Goal: Feedback & Contribution: Leave review/rating

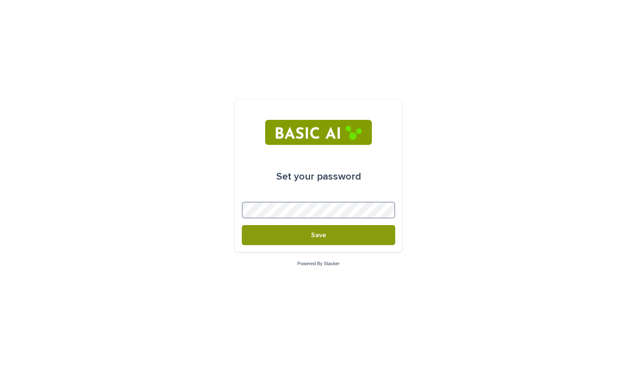
click at [242, 225] on button "Save" at bounding box center [318, 235] width 153 height 20
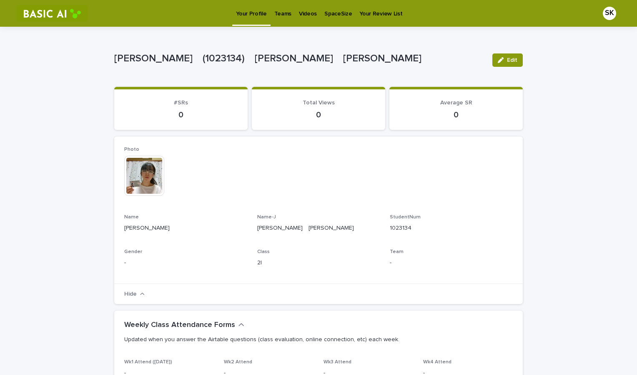
click at [309, 16] on p "Videos" at bounding box center [308, 9] width 18 height 18
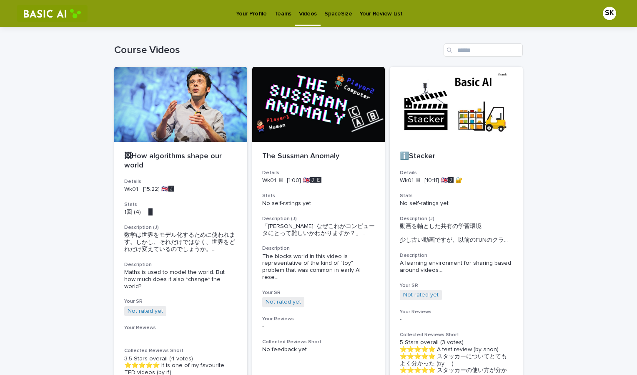
drag, startPoint x: 20, startPoint y: 15, endPoint x: 89, endPoint y: 235, distance: 230.6
click at [83, 236] on div "Loading... Saving… Loading... Saving… Course Videos 🖼How algorithms shape our w…" at bounding box center [318, 266] width 637 height 478
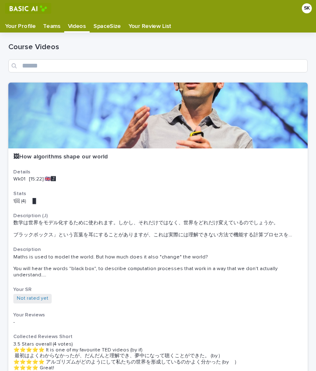
scroll to position [17, 0]
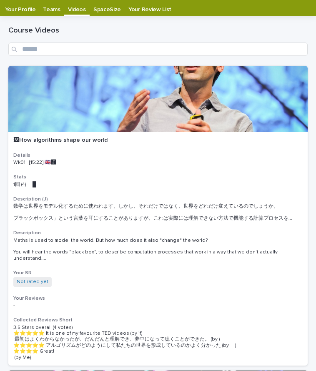
click at [15, 10] on p "Your Profile" at bounding box center [20, 6] width 30 height 13
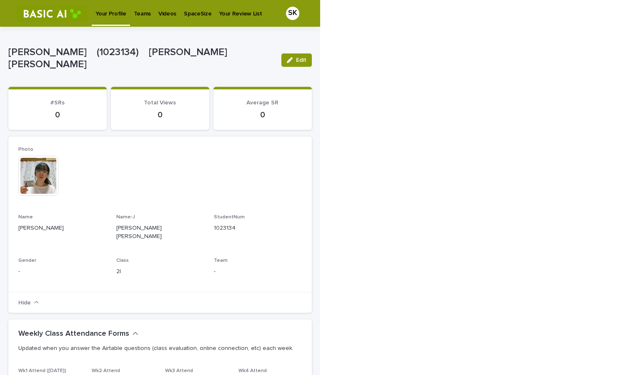
click at [166, 14] on p "Videos" at bounding box center [167, 9] width 18 height 18
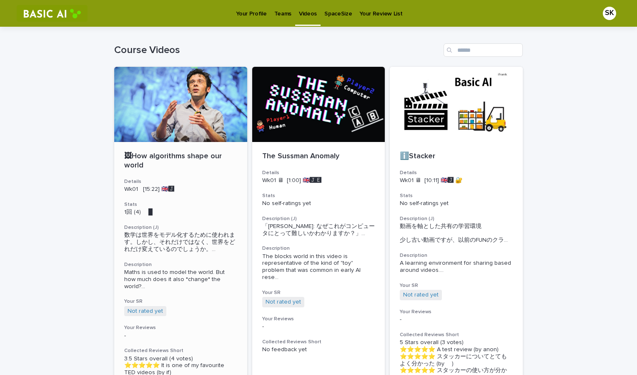
click at [166, 224] on h3 "Description (J)" at bounding box center [180, 227] width 113 height 7
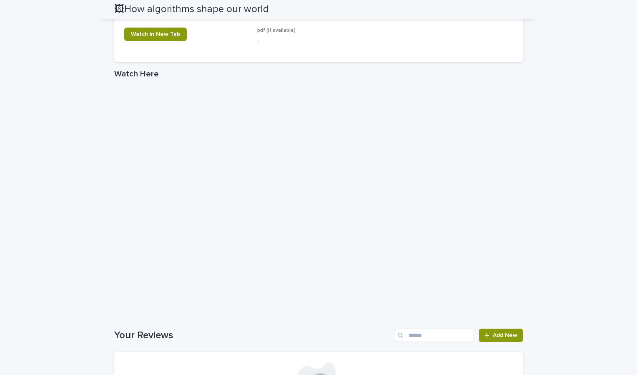
scroll to position [542, 0]
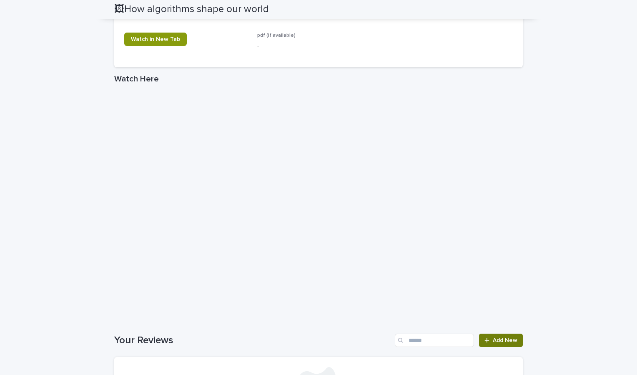
click at [495, 335] on link "Add New" at bounding box center [501, 339] width 44 height 13
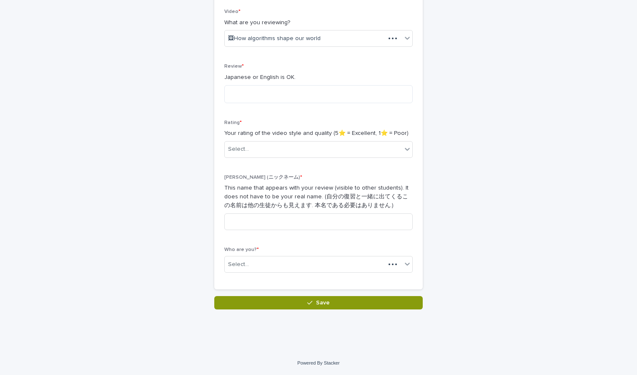
scroll to position [142, 0]
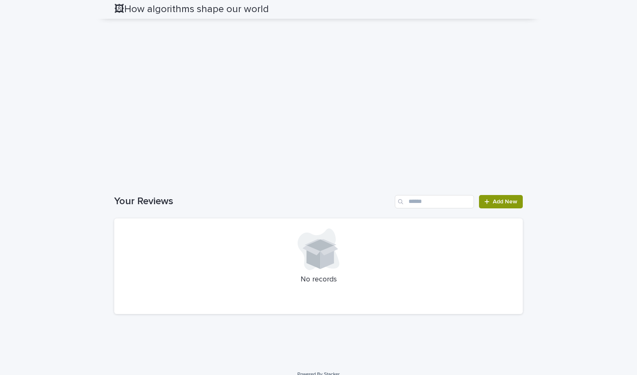
scroll to position [834, 0]
click at [505, 207] on span "Add New" at bounding box center [505, 204] width 25 height 6
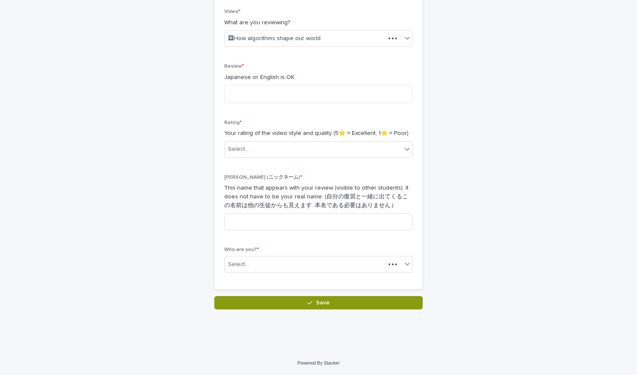
scroll to position [142, 0]
click at [276, 102] on textarea at bounding box center [318, 94] width 189 height 18
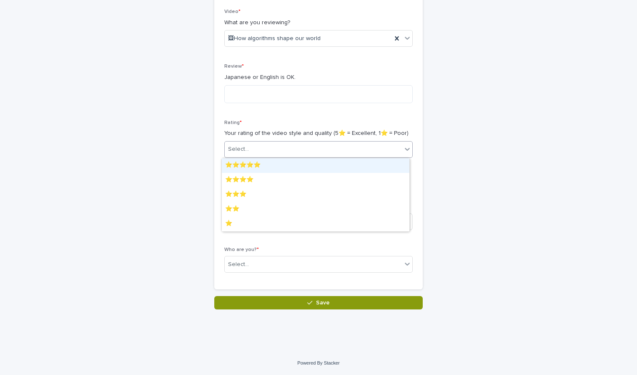
click at [274, 151] on div "Select..." at bounding box center [313, 149] width 177 height 14
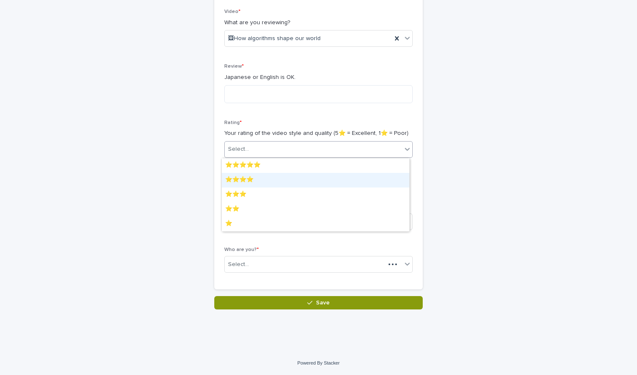
click at [304, 181] on div "⭐️⭐️⭐️⭐️" at bounding box center [316, 180] width 188 height 15
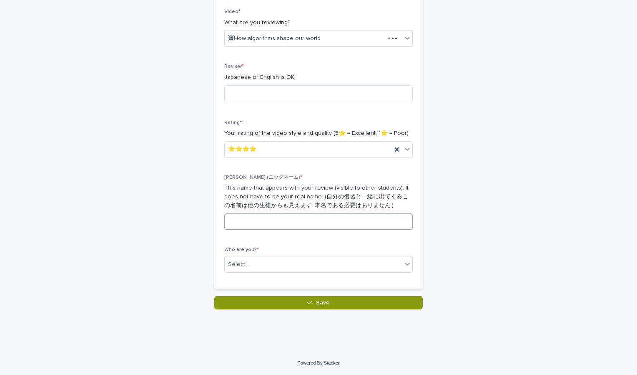
click at [292, 216] on input at bounding box center [318, 221] width 189 height 17
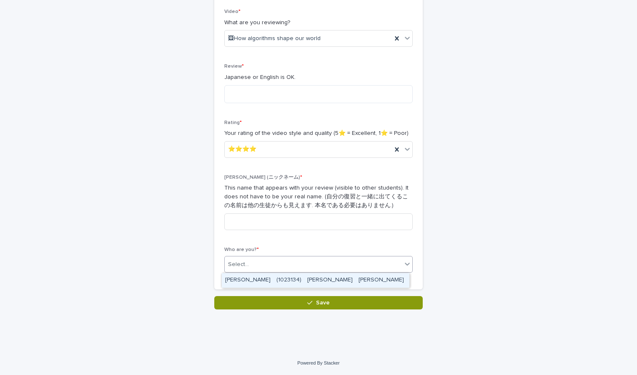
click at [280, 258] on div "Select..." at bounding box center [313, 264] width 177 height 14
click at [274, 281] on div "[PERSON_NAME]　(1023134)　[PERSON_NAME]　[PERSON_NAME]" at bounding box center [316, 280] width 188 height 15
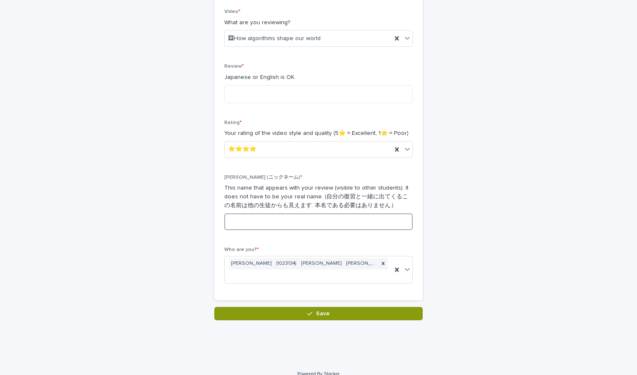
click at [281, 219] on input at bounding box center [318, 221] width 189 height 17
type input "*******"
click at [274, 101] on textarea at bounding box center [318, 94] width 189 height 18
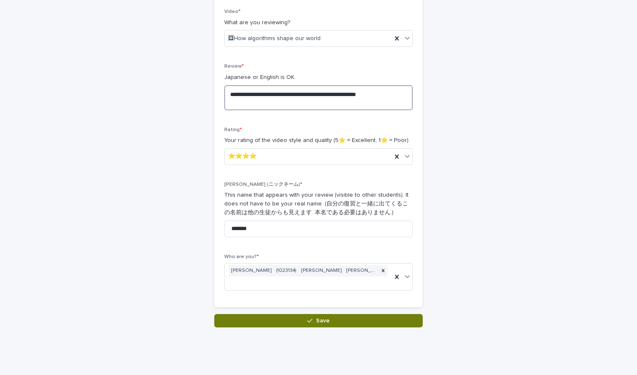
type textarea "**********"
click at [313, 314] on button "Save" at bounding box center [318, 320] width 209 height 13
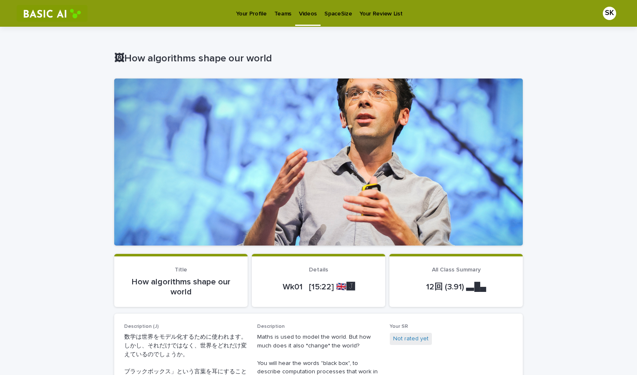
click at [309, 20] on link "Videos" at bounding box center [307, 12] width 25 height 25
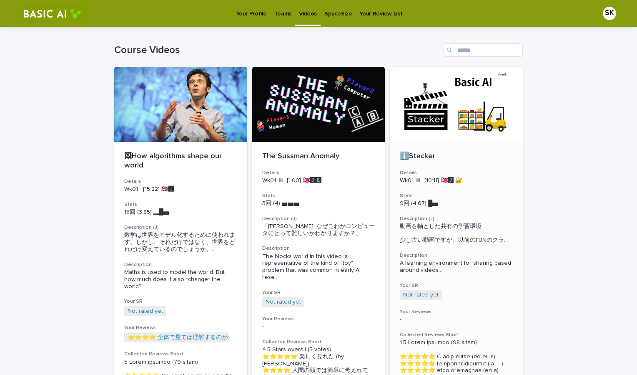
click at [457, 107] on div at bounding box center [456, 104] width 133 height 75
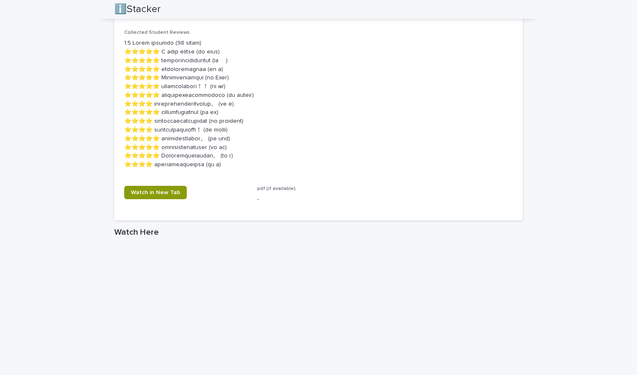
scroll to position [709, 0]
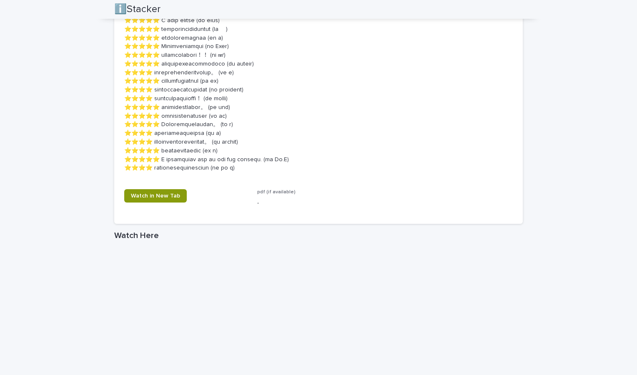
scroll to position [500, 0]
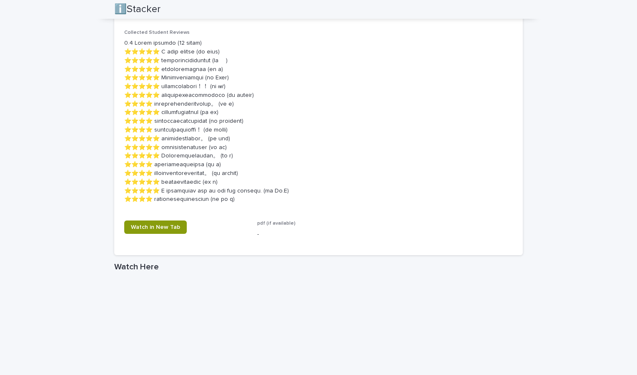
click at [173, 219] on div "Description (J) 動画を軸とした共有の学習環境 少し古い動画ですが、以前のFUNのクラスシステム「manaba」をご覧いただけます。 0:00 …" at bounding box center [318, 29] width 389 height 432
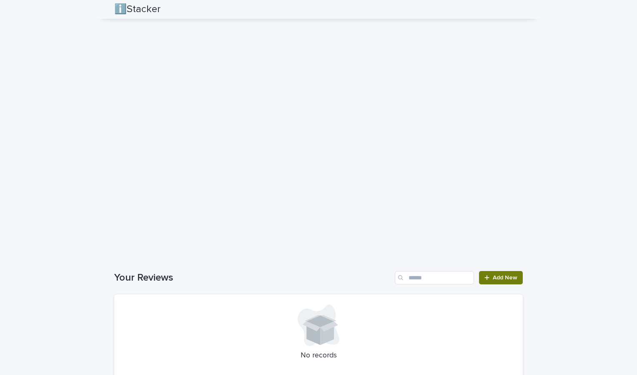
click at [485, 280] on icon at bounding box center [487, 277] width 5 height 6
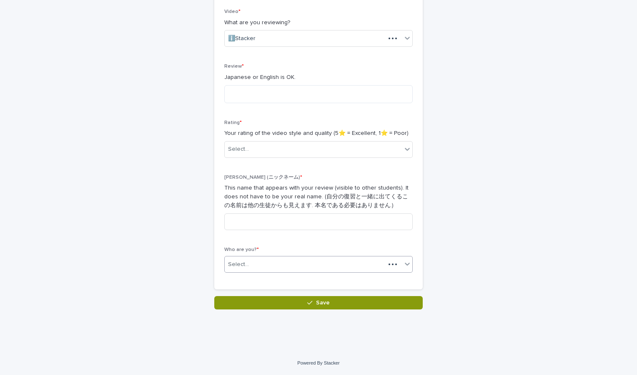
scroll to position [142, 0]
click at [264, 85] on textarea at bounding box center [318, 94] width 189 height 18
click at [359, 145] on div "Select..." at bounding box center [313, 149] width 177 height 14
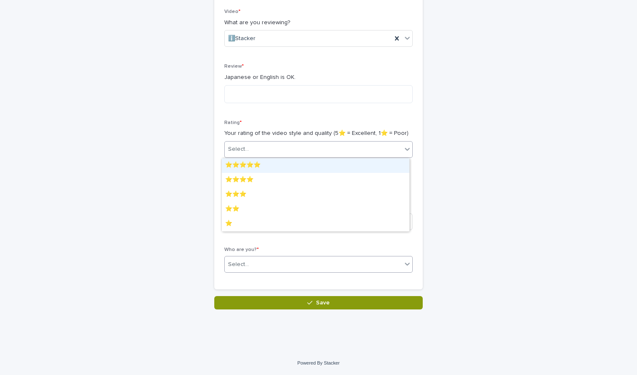
click at [333, 162] on div "⭐️⭐️⭐️⭐️⭐️" at bounding box center [316, 165] width 188 height 15
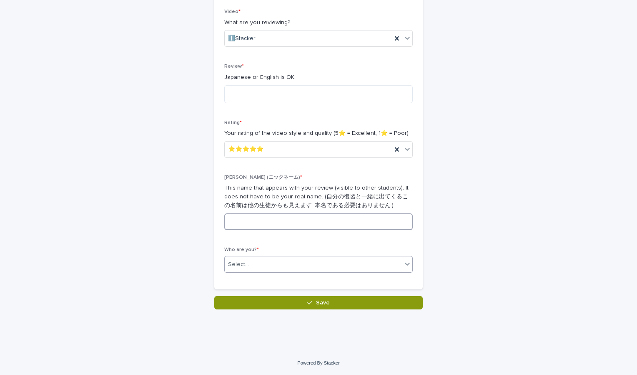
click at [307, 216] on input at bounding box center [318, 221] width 189 height 17
type input "*"
click at [306, 214] on input "*" at bounding box center [318, 221] width 189 height 17
type input "*"
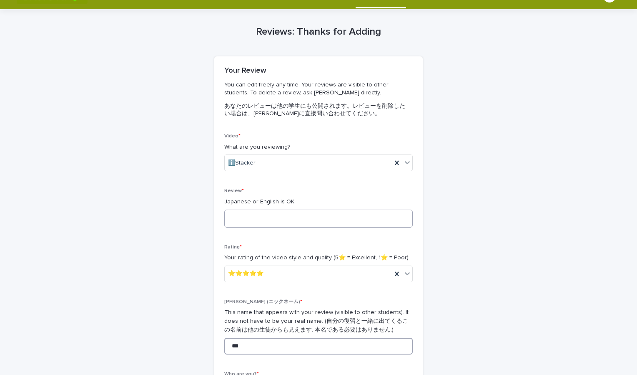
scroll to position [17, 0]
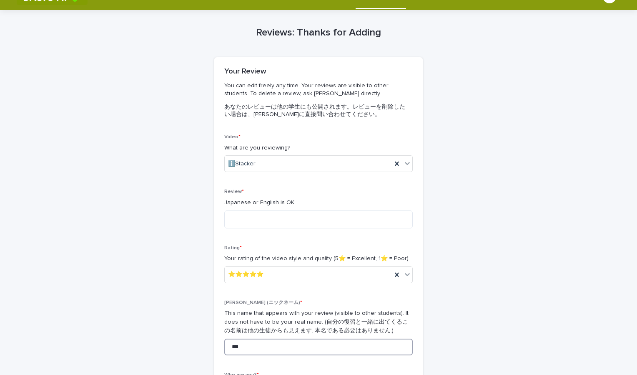
click at [262, 353] on input "***" at bounding box center [318, 346] width 189 height 17
type input "*"
type input "******"
click at [255, 221] on textarea at bounding box center [318, 219] width 189 height 18
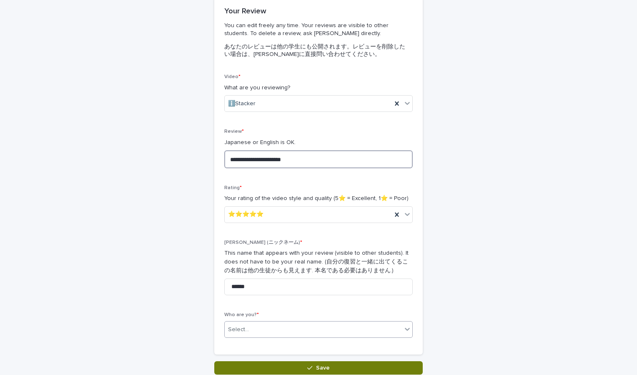
scroll to position [142, 0]
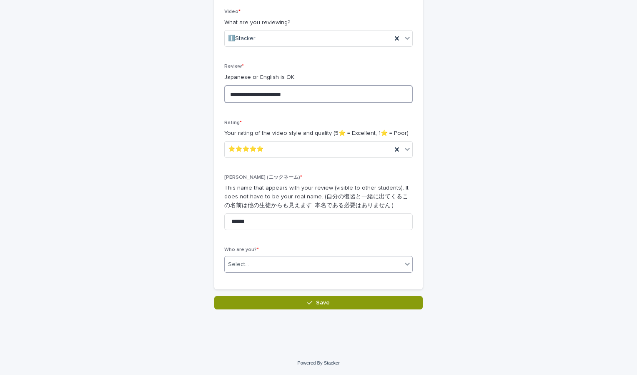
type textarea "**********"
click at [322, 271] on div "Select..." at bounding box center [318, 264] width 189 height 17
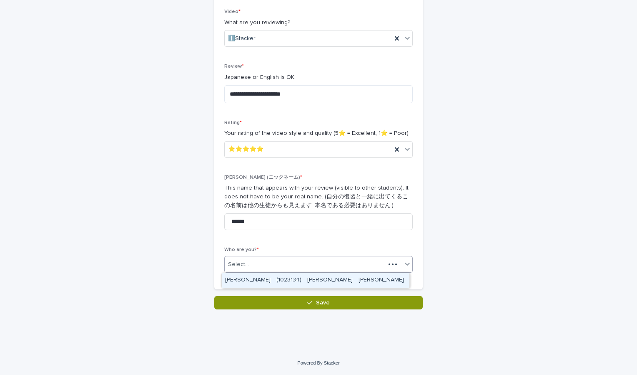
click at [315, 277] on div "[PERSON_NAME]　(1023134)　[PERSON_NAME]　[PERSON_NAME]" at bounding box center [316, 280] width 188 height 15
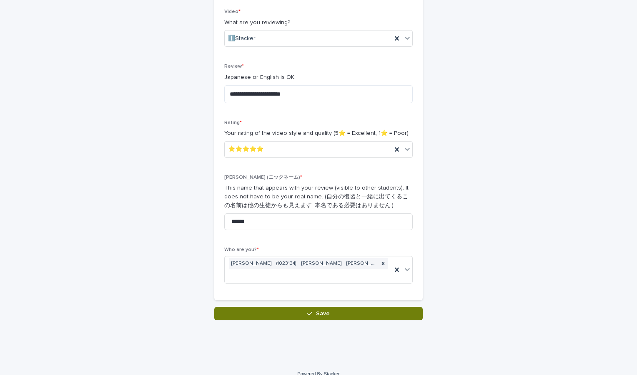
click at [322, 310] on span "Save" at bounding box center [323, 313] width 14 height 6
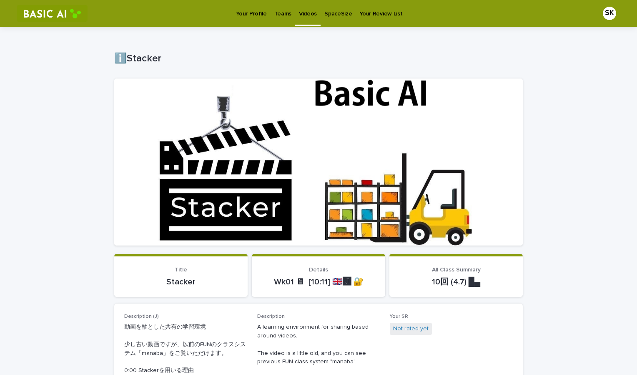
click at [251, 9] on p "Your Profile" at bounding box center [251, 9] width 30 height 18
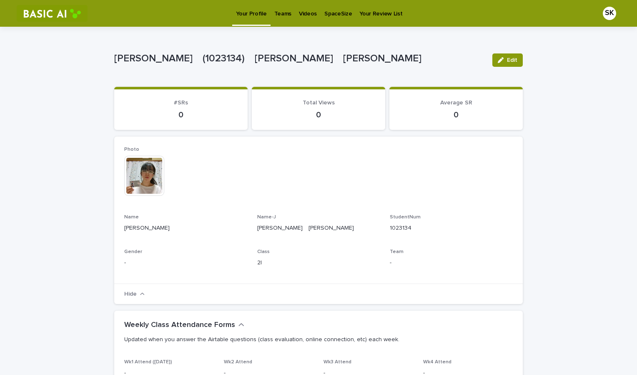
click at [295, 11] on div "Videos" at bounding box center [307, 9] width 25 height 18
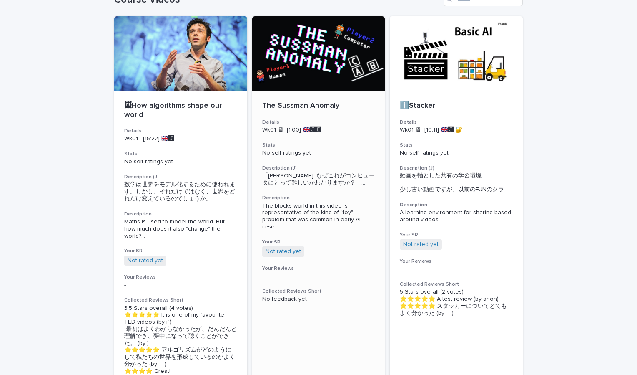
scroll to position [153, 0]
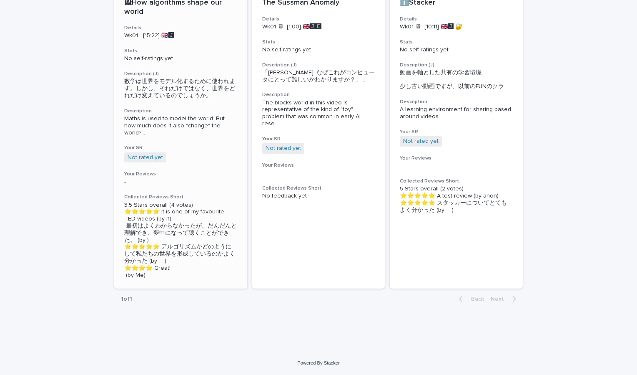
click at [202, 235] on p "3.5 Stars overall (4 votes) ⭐️⭐️⭐️⭐️⭐️ It is one of my favourite TED videos (by…" at bounding box center [180, 239] width 113 height 77
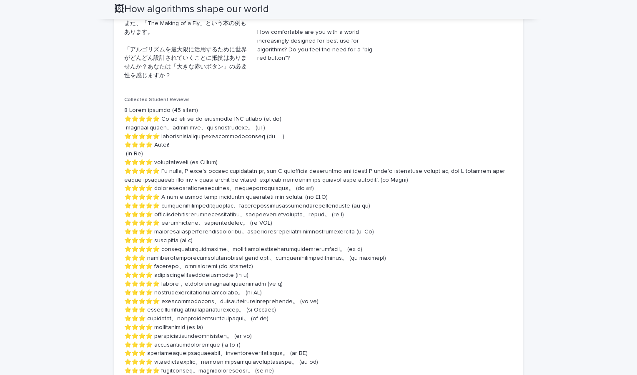
scroll to position [662, 0]
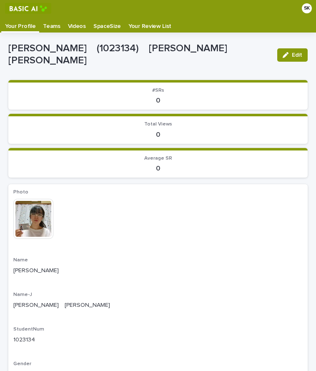
scroll to position [17, 0]
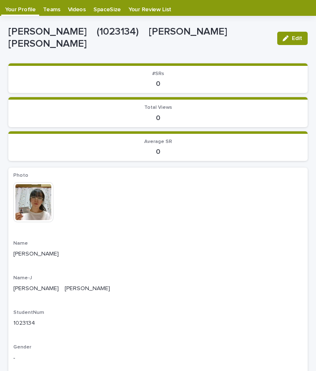
click at [78, 9] on p "Videos" at bounding box center [77, 6] width 18 height 13
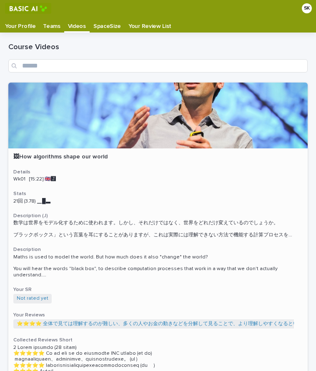
click at [109, 153] on p "🖼How algorithms shape our world" at bounding box center [157, 156] width 289 height 7
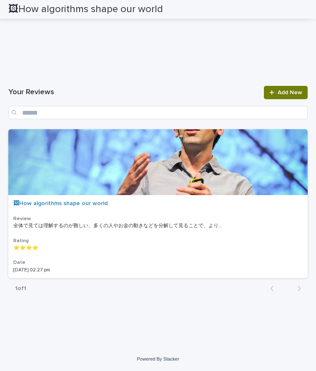
scroll to position [1668, 0]
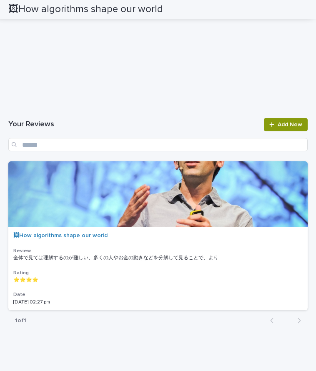
click at [229, 151] on div "Your Reviews Add New" at bounding box center [157, 134] width 299 height 33
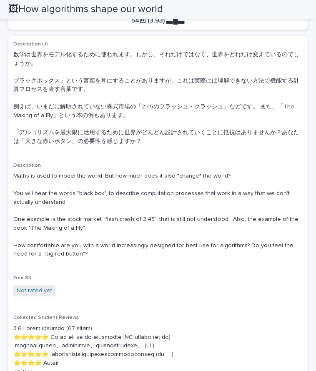
scroll to position [292, 0]
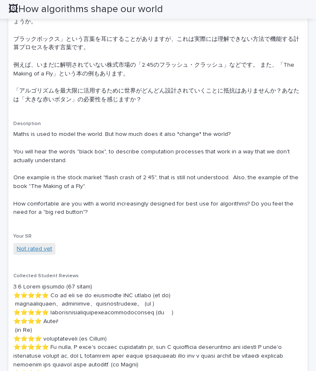
click at [46, 251] on link "Not rated yet" at bounding box center [34, 249] width 35 height 9
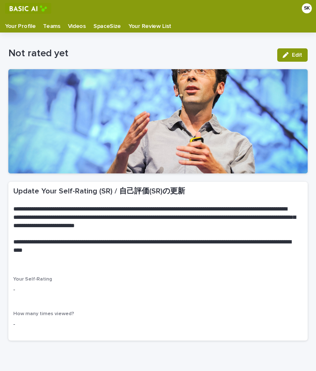
click at [29, 28] on p "Your Profile" at bounding box center [20, 23] width 30 height 13
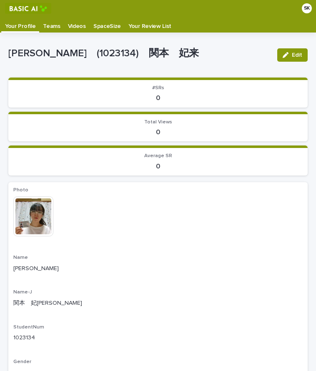
click at [155, 23] on p "Your Review List" at bounding box center [149, 23] width 43 height 13
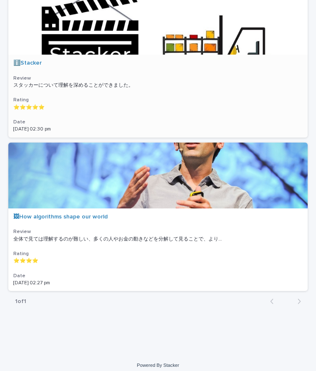
scroll to position [103, 0]
